Goal: Information Seeking & Learning: Learn about a topic

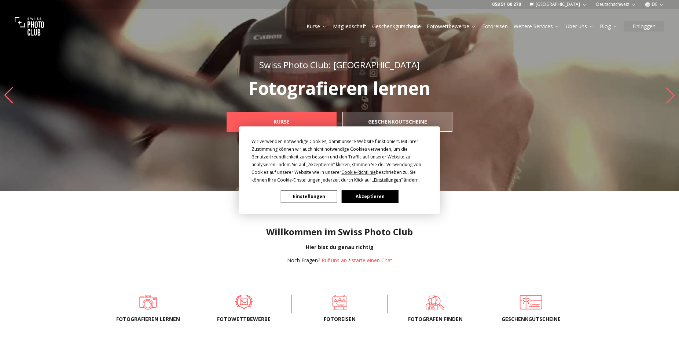
click at [367, 204] on div "Wir verwenden notwendige Cookies, damit unsere Website funktioniert. Mit Ihrer …" at bounding box center [339, 170] width 201 height 88
click at [372, 194] on button "Akzeptieren" at bounding box center [370, 196] width 56 height 13
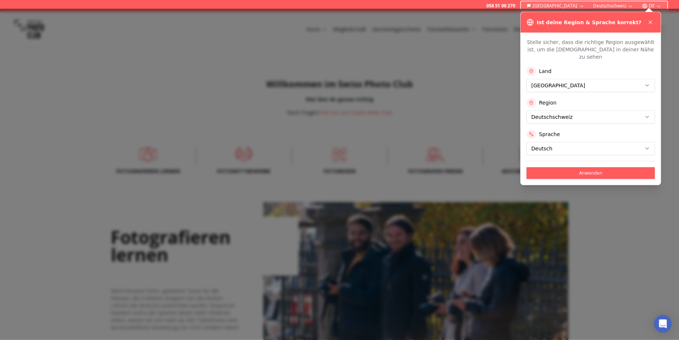
scroll to position [112, 0]
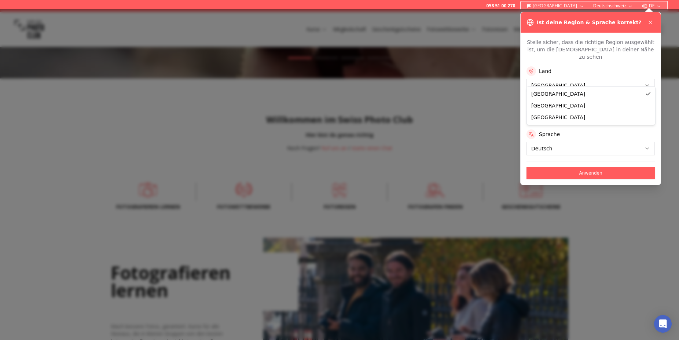
click at [602, 167] on button "Anwenden" at bounding box center [590, 173] width 128 height 12
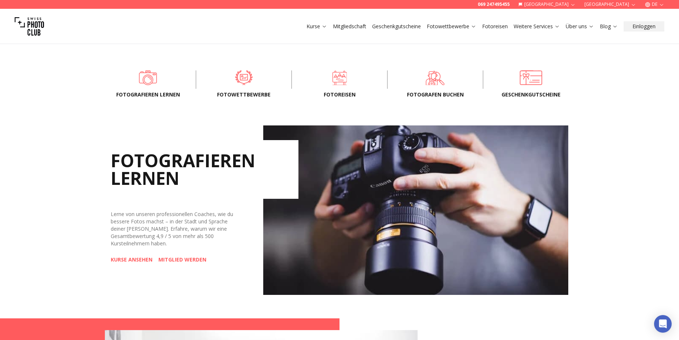
scroll to position [187, 0]
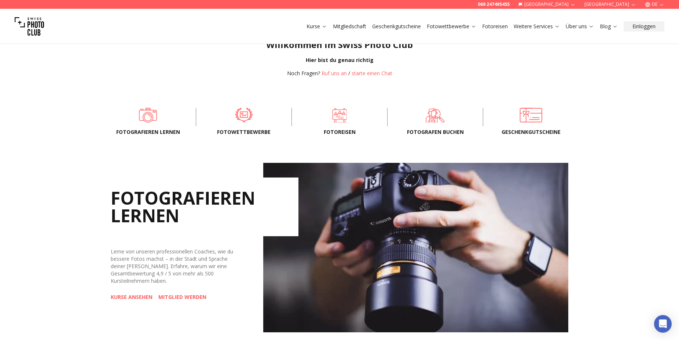
click at [237, 132] on span "Fotowettbewerbe" at bounding box center [244, 131] width 72 height 7
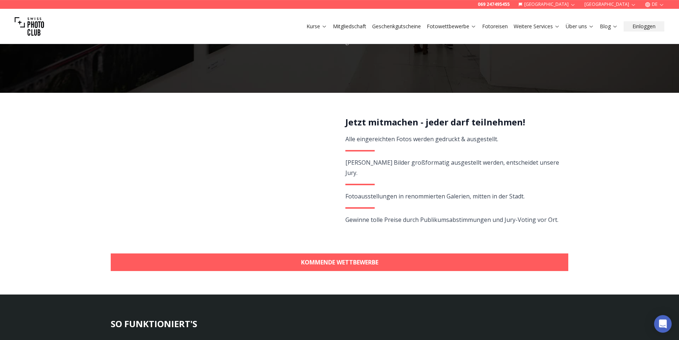
scroll to position [112, 0]
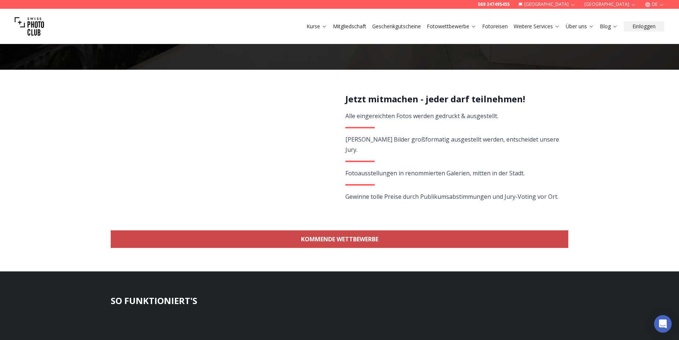
click at [348, 236] on link "KOMMENDE WETTBEWERBE" at bounding box center [339, 239] width 457 height 18
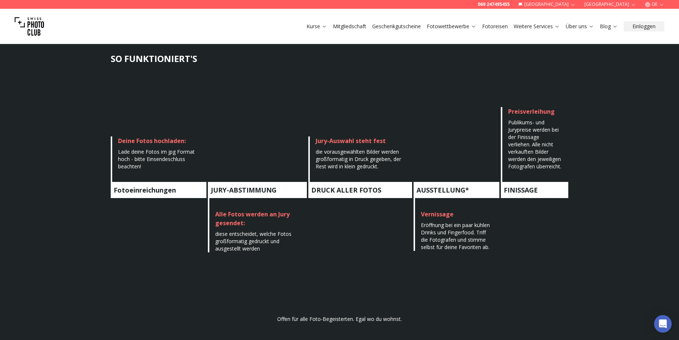
scroll to position [317, 0]
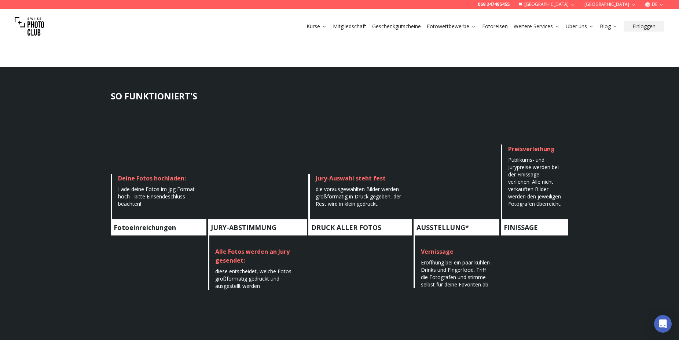
click at [353, 27] on link "Mitgliedschaft" at bounding box center [349, 26] width 33 height 7
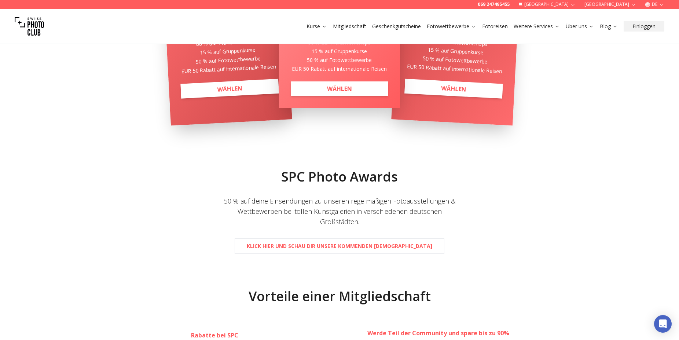
scroll to position [75, 0]
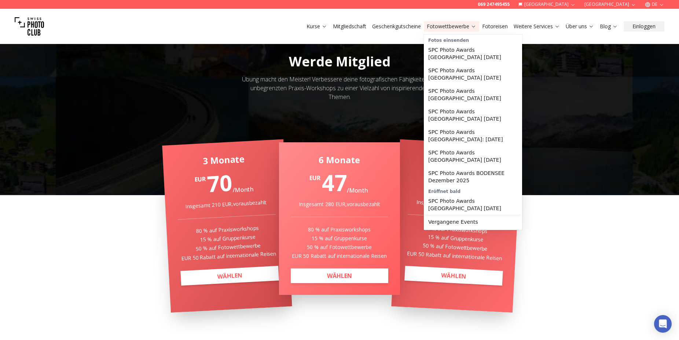
click at [463, 27] on link "Fotowettbewerbe" at bounding box center [451, 26] width 49 height 7
